Goal: Task Accomplishment & Management: Manage account settings

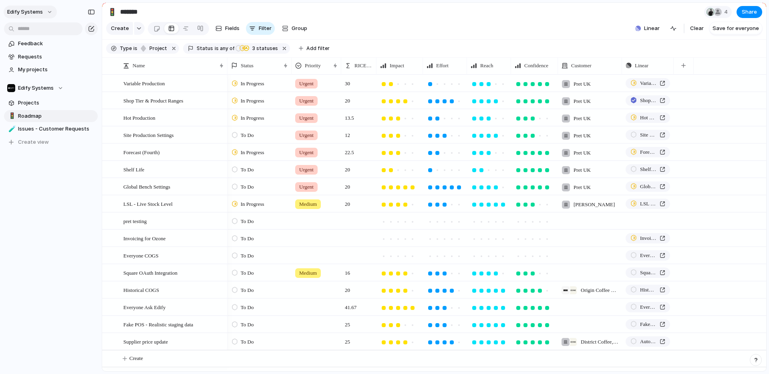
click at [42, 10] on span "Edify Systems" at bounding box center [25, 12] width 36 height 8
click at [34, 29] on span "Settings" at bounding box center [29, 30] width 22 height 8
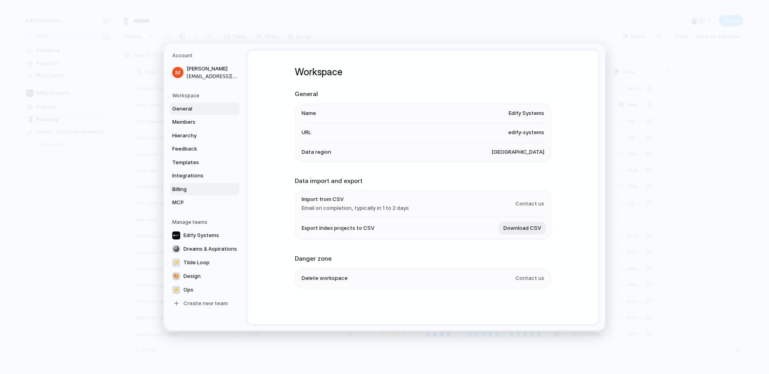
click at [184, 187] on span "Billing" at bounding box center [197, 189] width 51 height 8
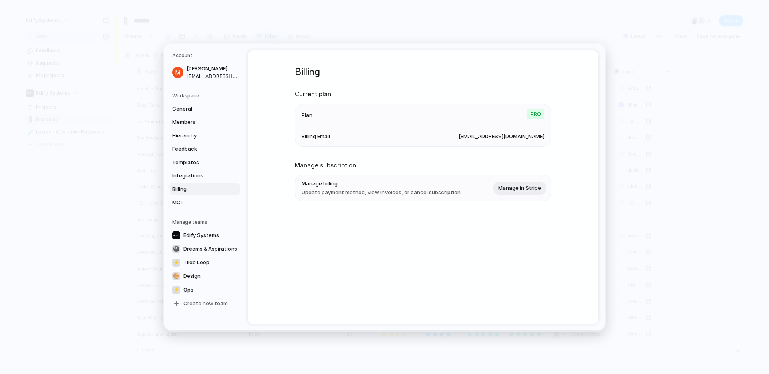
click at [282, 151] on div "Billing Current plan Plan Pro Billing Email [EMAIL_ADDRESS][DOMAIN_NAME] Manage…" at bounding box center [422, 187] width 351 height 274
